Goal: Task Accomplishment & Management: Manage account settings

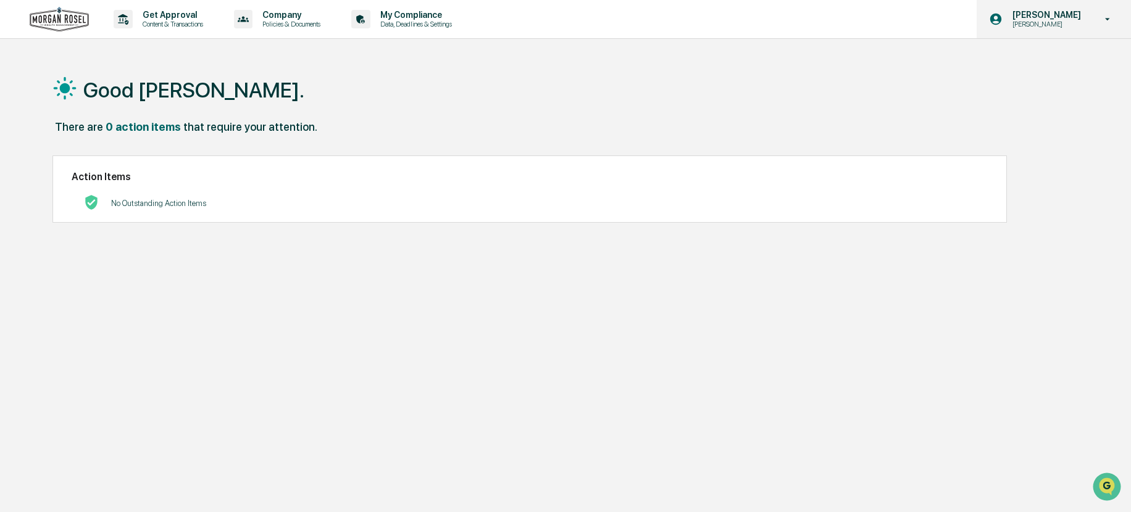
click at [1059, 12] on p "[PERSON_NAME]" at bounding box center [1044, 15] width 85 height 10
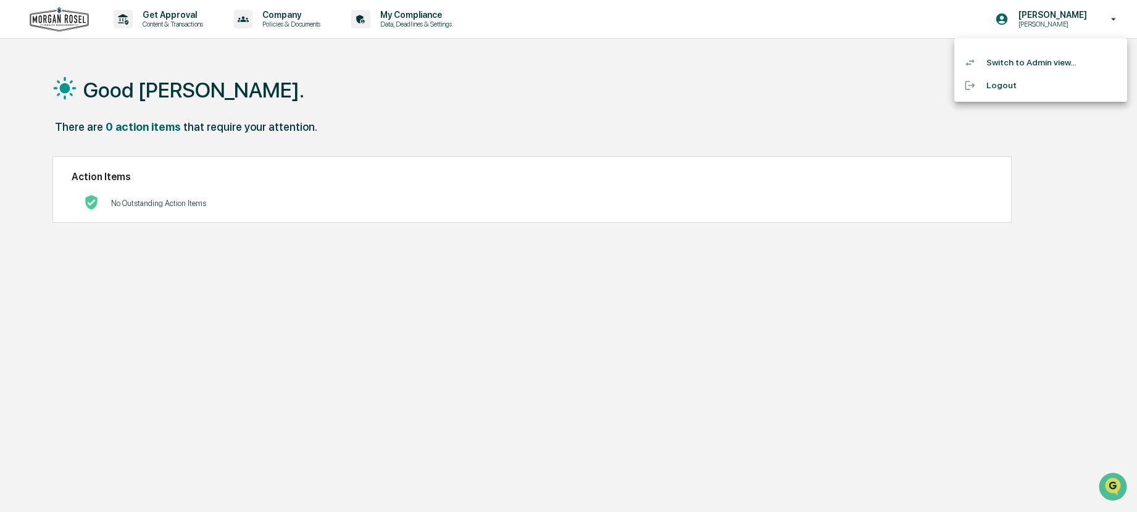
click at [632, 109] on div at bounding box center [568, 256] width 1137 height 512
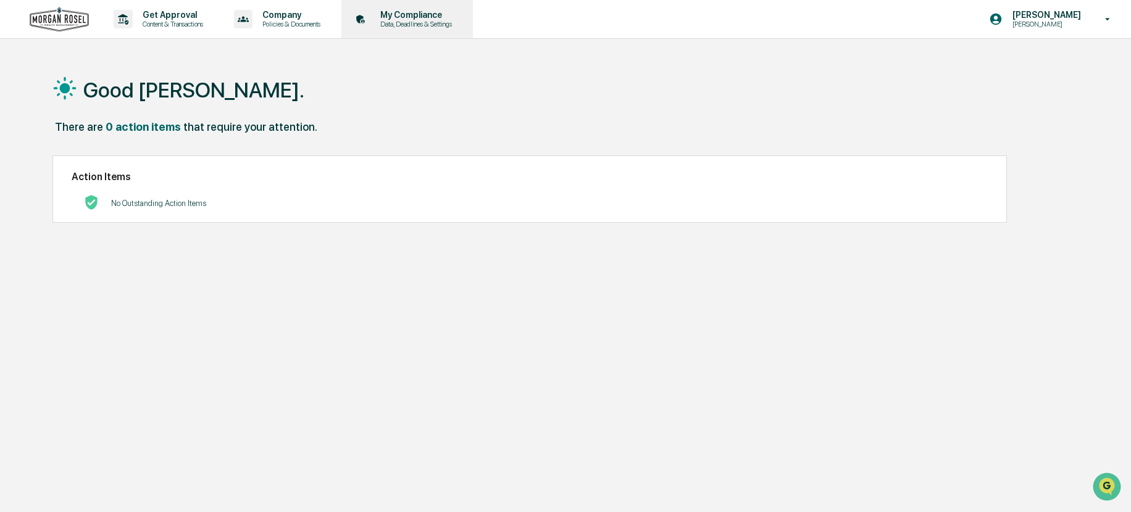
click at [414, 20] on p "Data, Deadlines & Settings" at bounding box center [414, 24] width 88 height 9
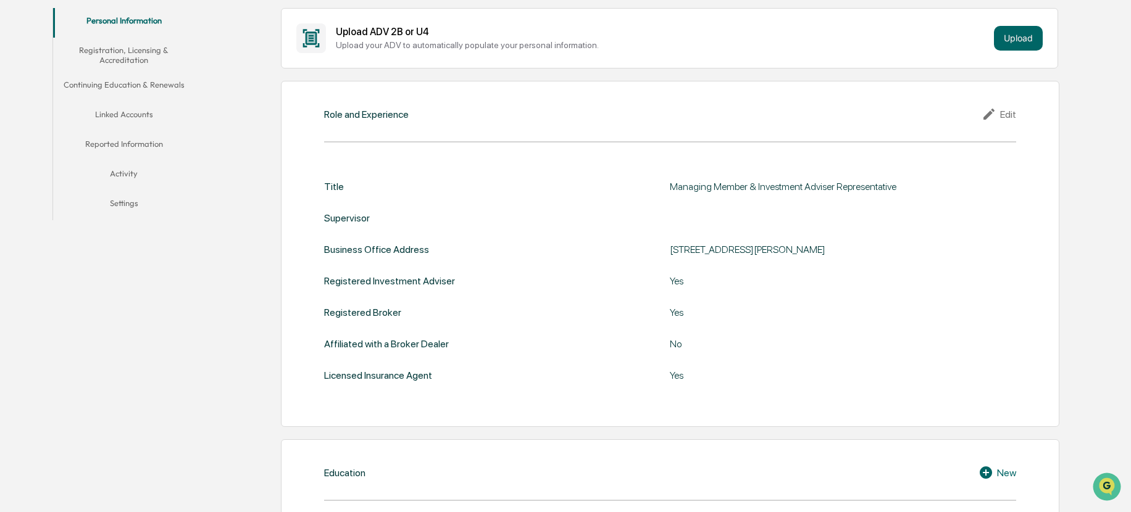
scroll to position [185, 0]
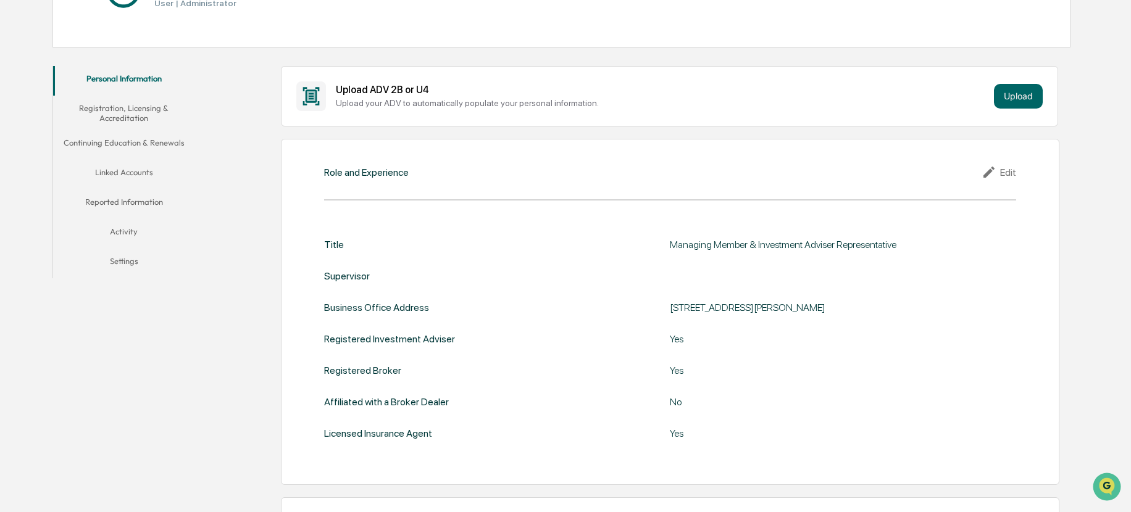
click at [121, 109] on button "Registration, Licensing & Accreditation" at bounding box center [124, 113] width 142 height 35
